Goal: Navigation & Orientation: Find specific page/section

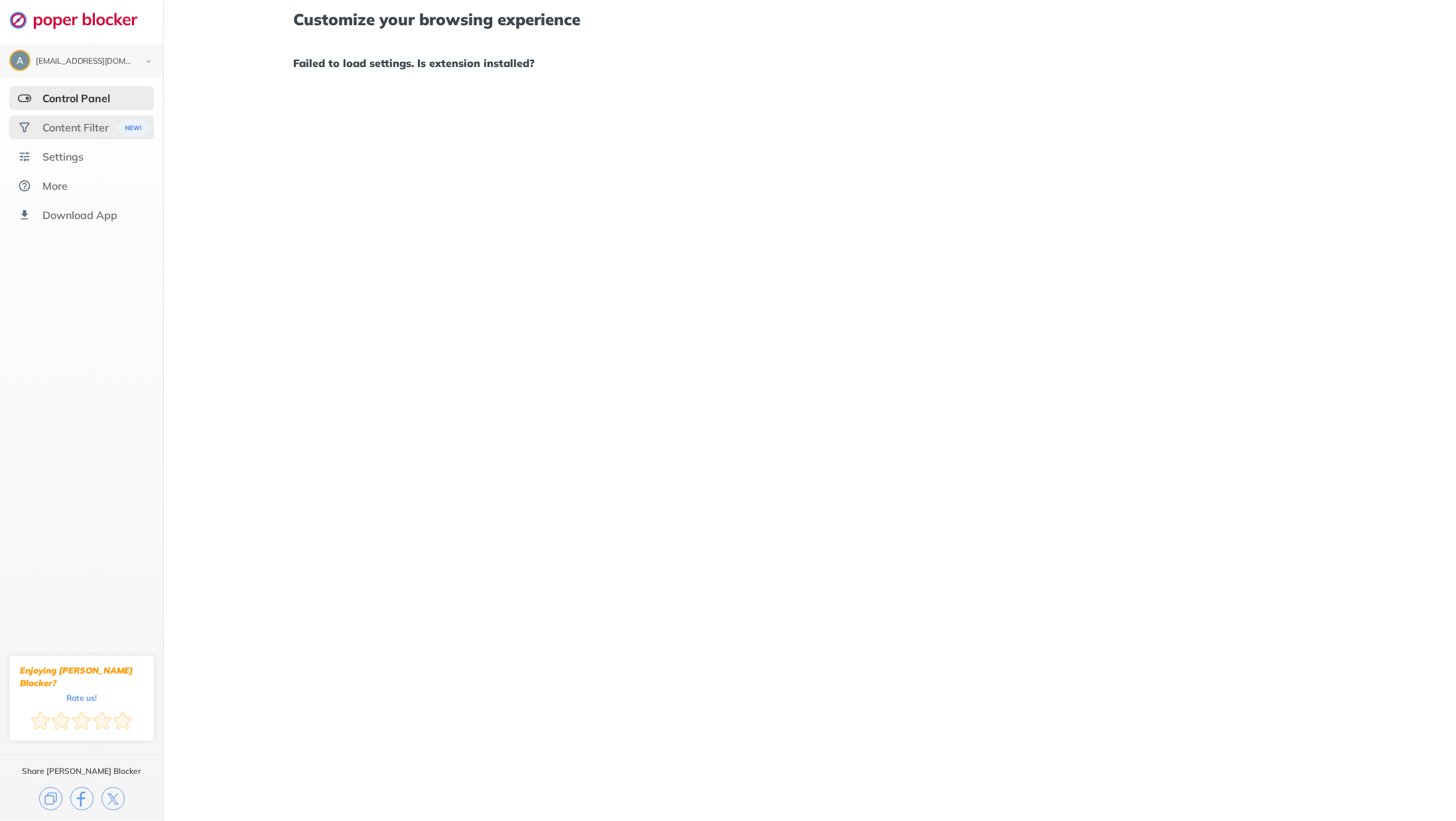
click at [72, 131] on div "Content Filter" at bounding box center [75, 127] width 66 height 13
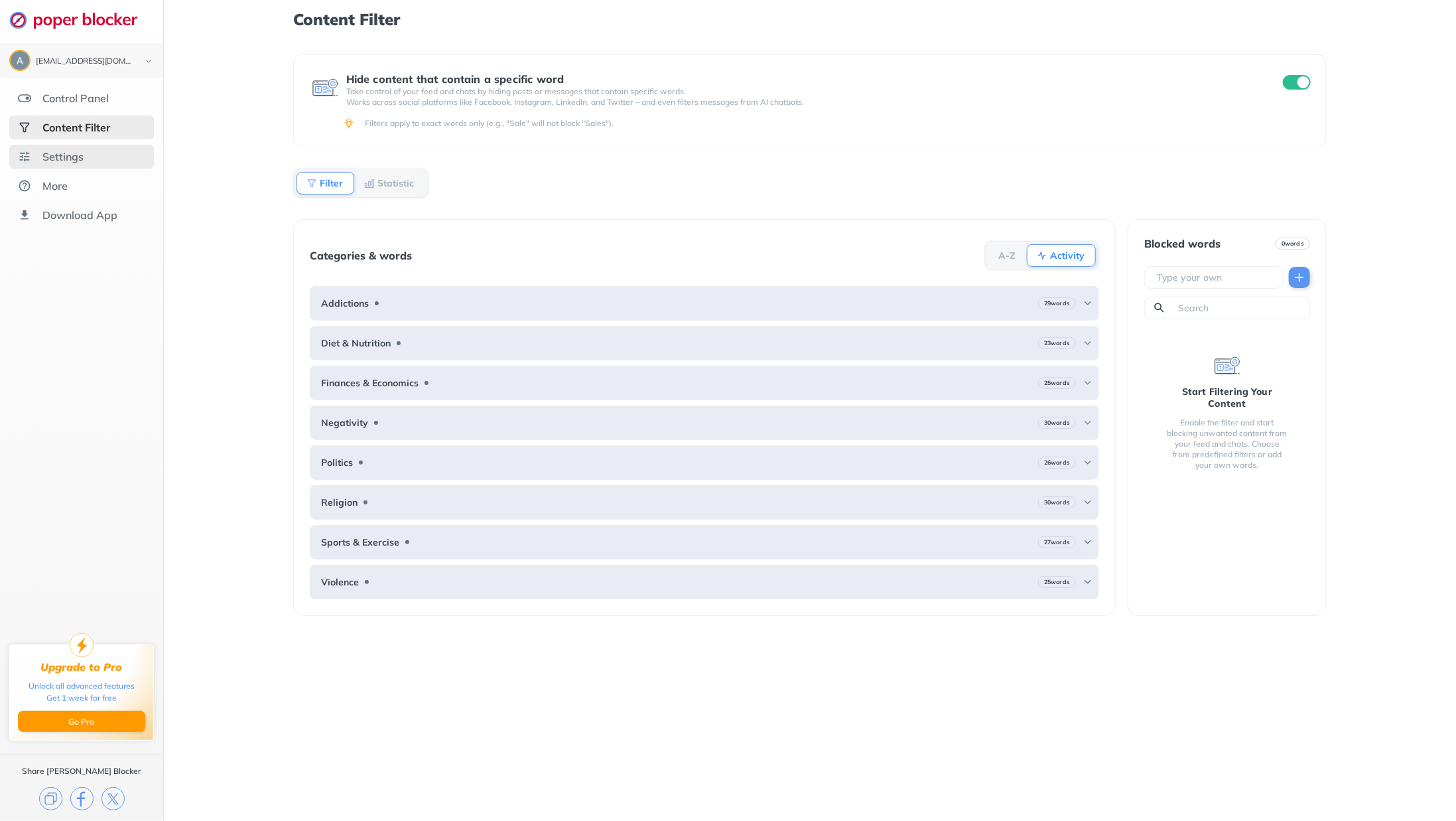
click at [84, 160] on div "Settings" at bounding box center [81, 156] width 144 height 24
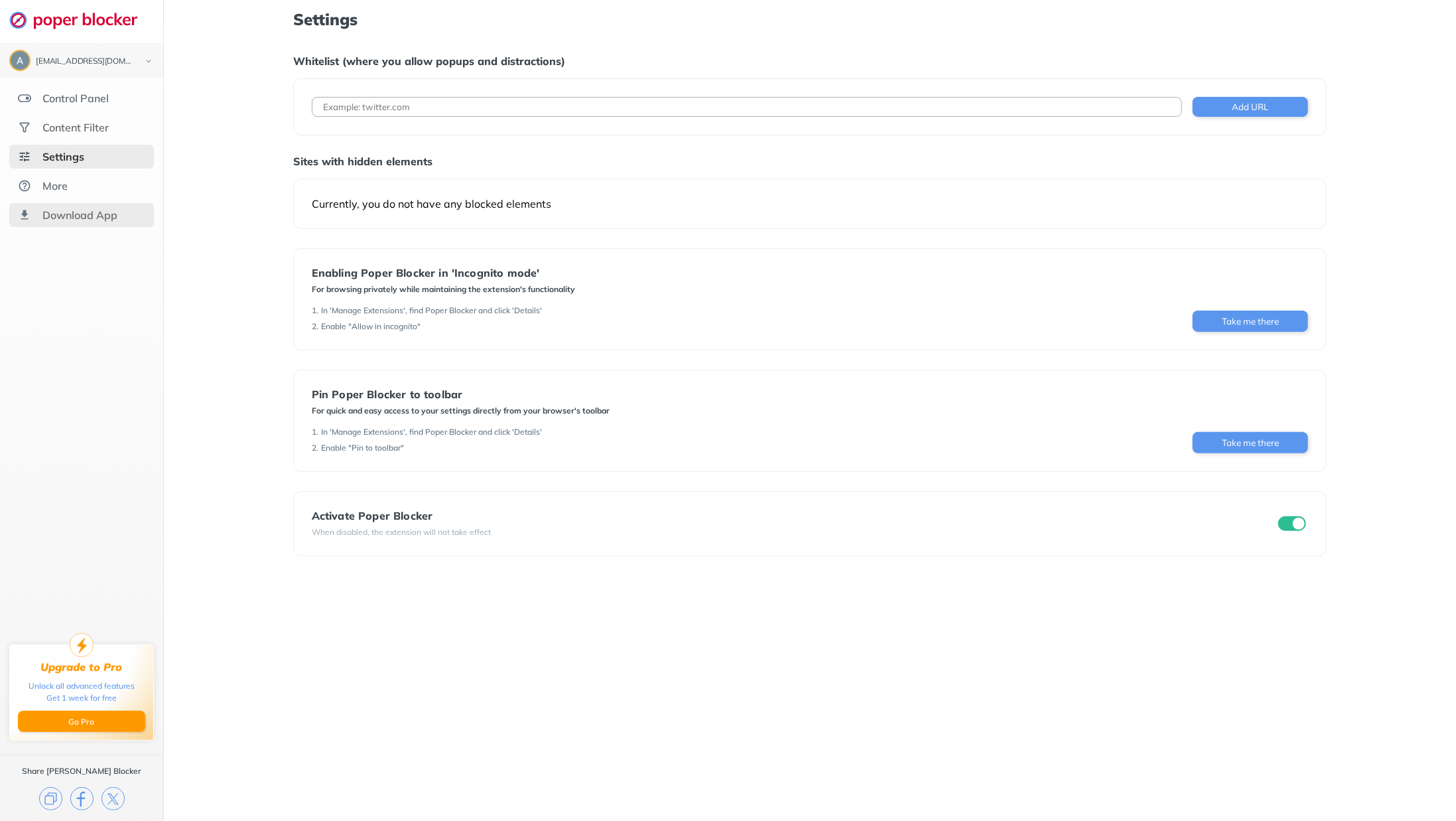
click at [76, 213] on div "Download App" at bounding box center [80, 215] width 75 height 13
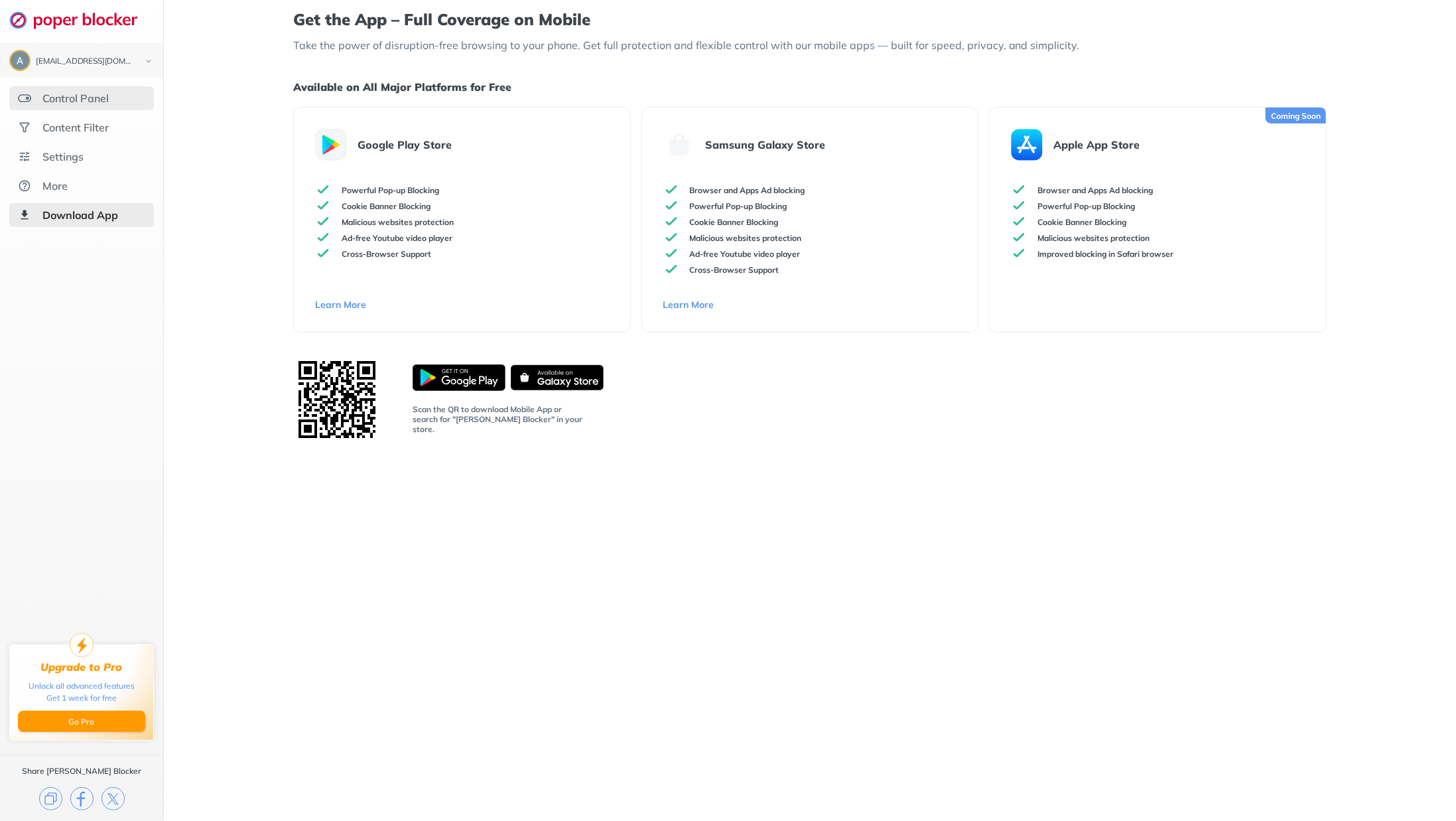
click at [62, 100] on div "Control Panel" at bounding box center [75, 98] width 66 height 13
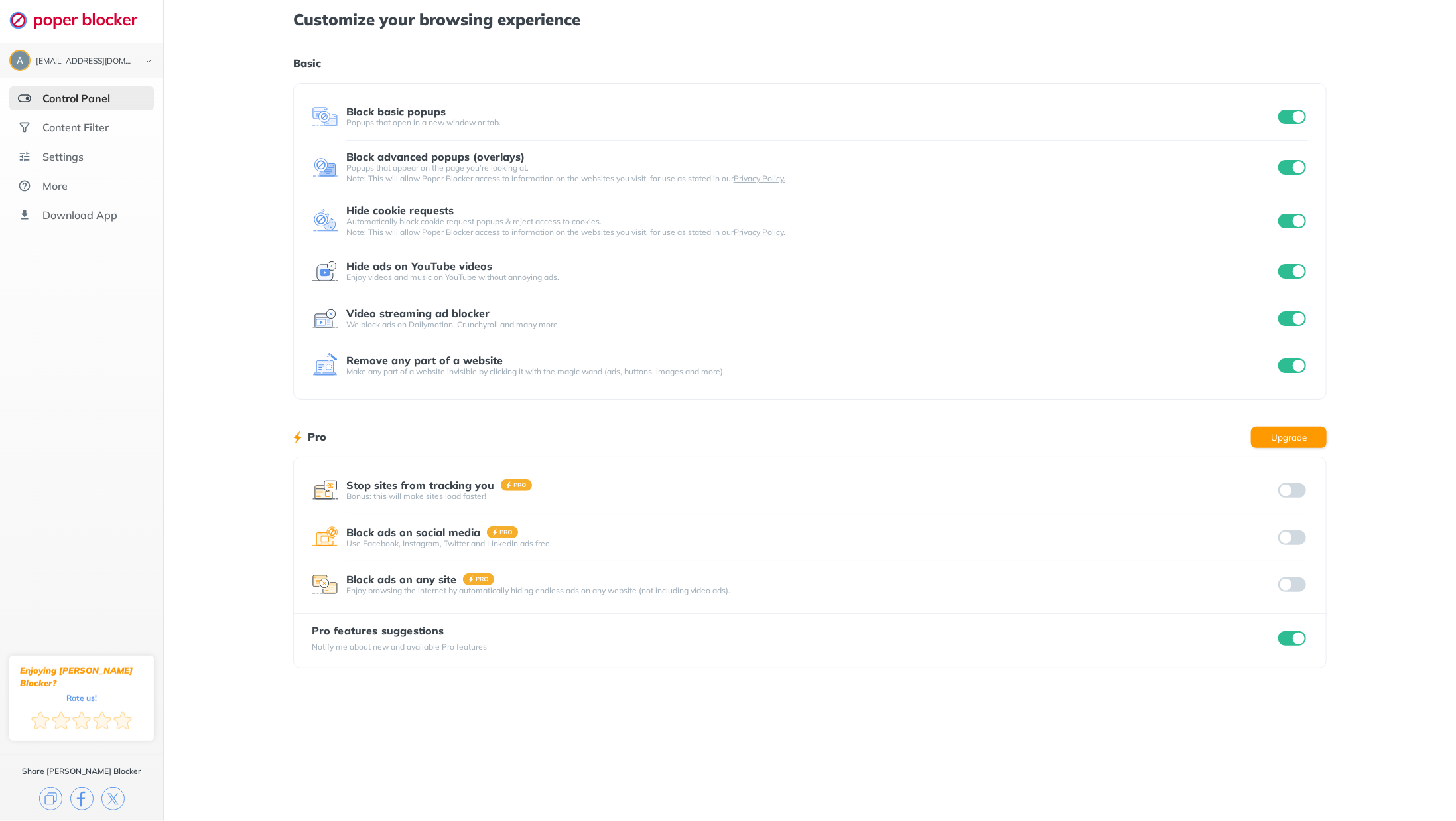
click at [27, 95] on img at bounding box center [24, 98] width 13 height 13
